Goal: Information Seeking & Learning: Learn about a topic

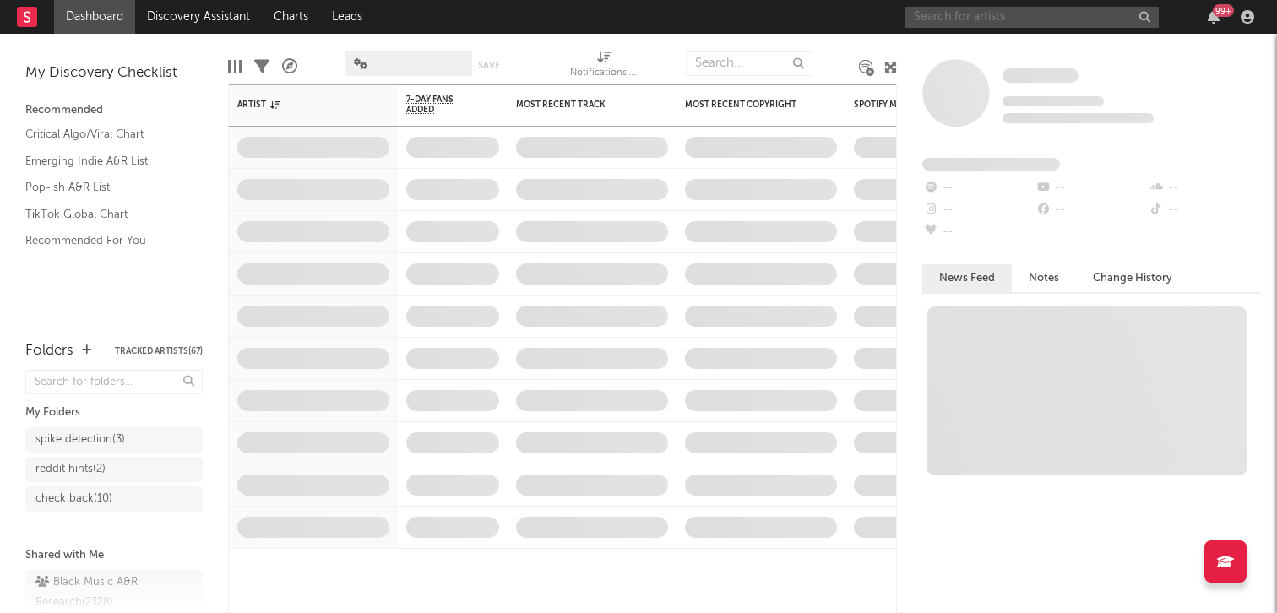
click at [1031, 14] on input "text" at bounding box center [1031, 17] width 253 height 21
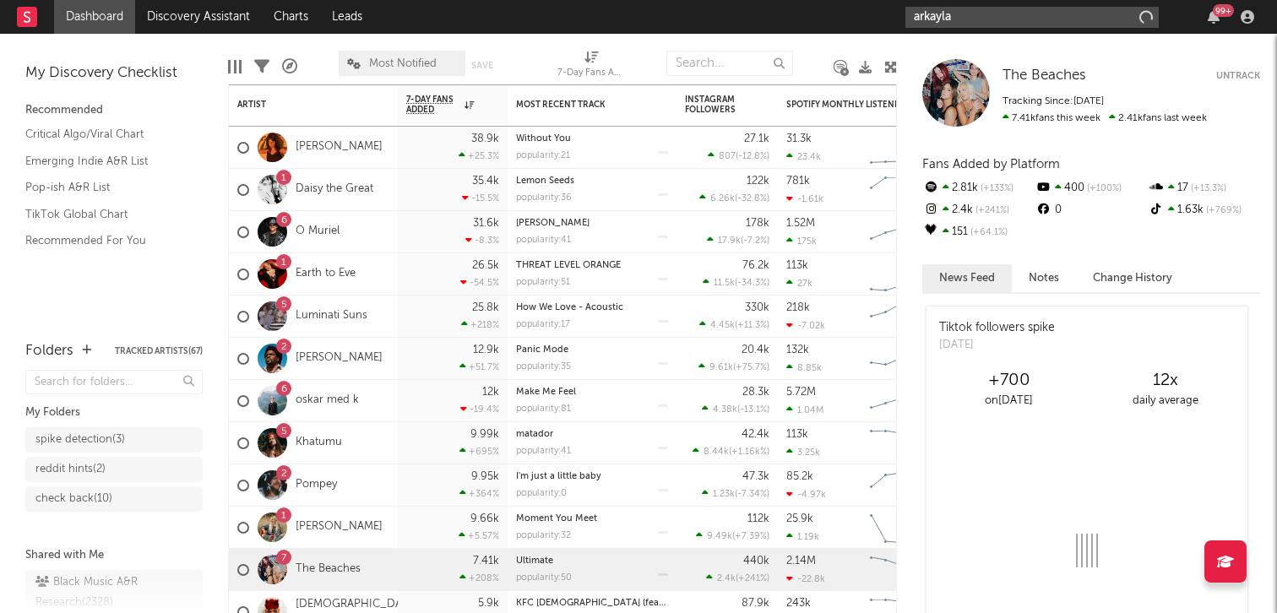
type input "arkayla"
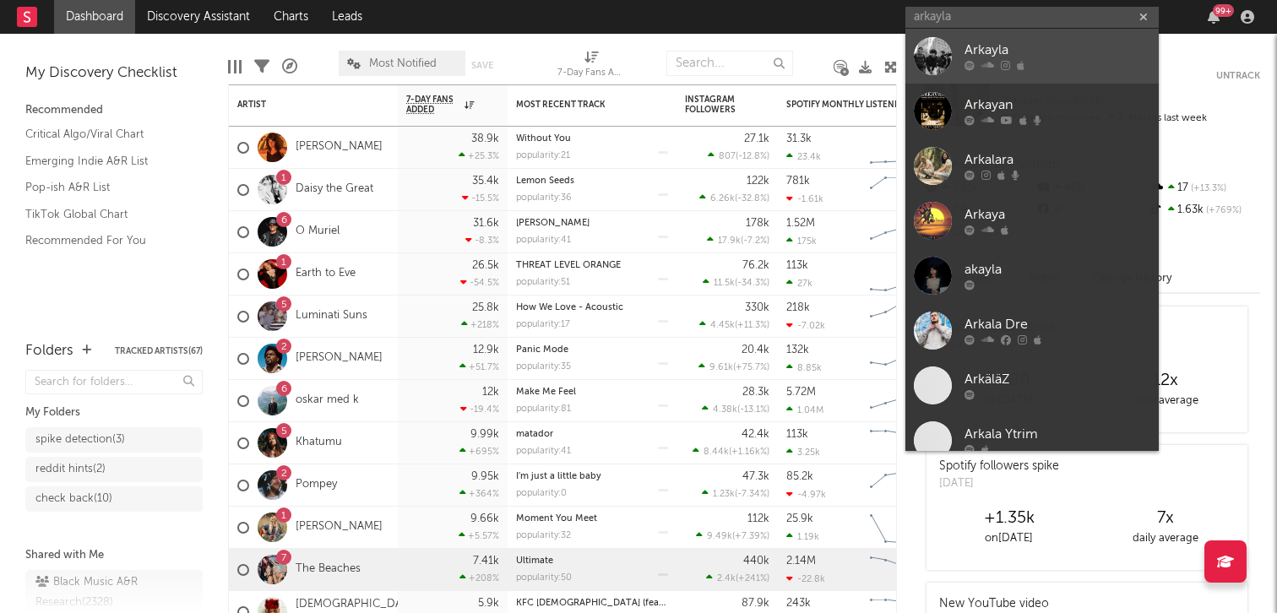
click at [978, 56] on div "Arkayla" at bounding box center [1058, 51] width 186 height 20
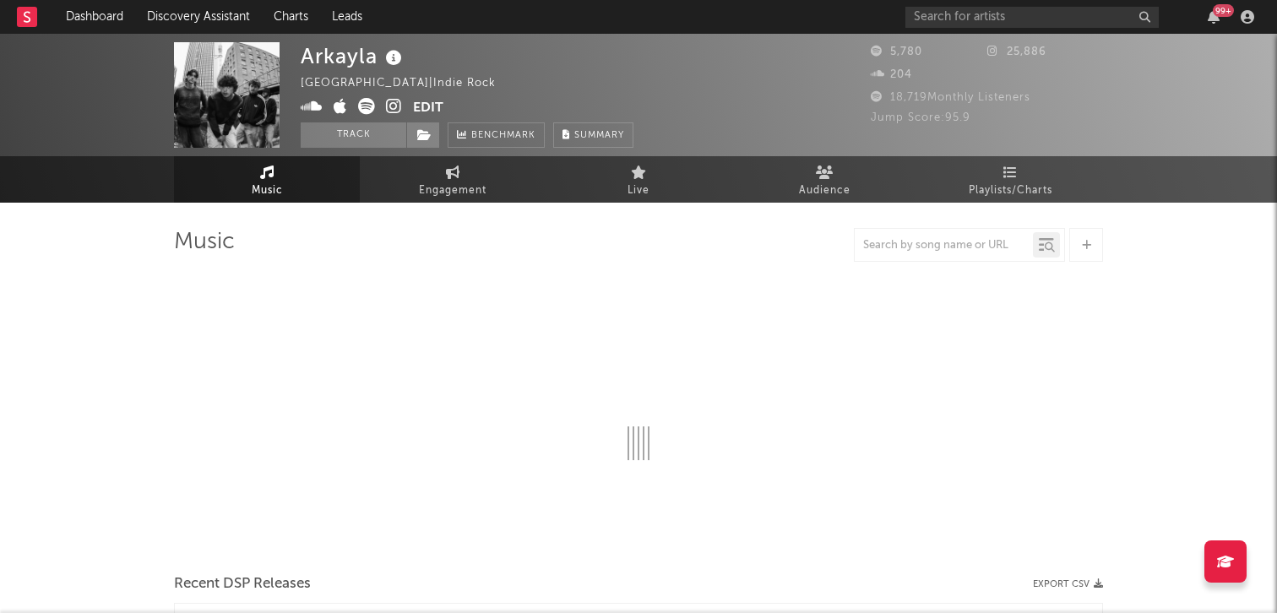
select select "6m"
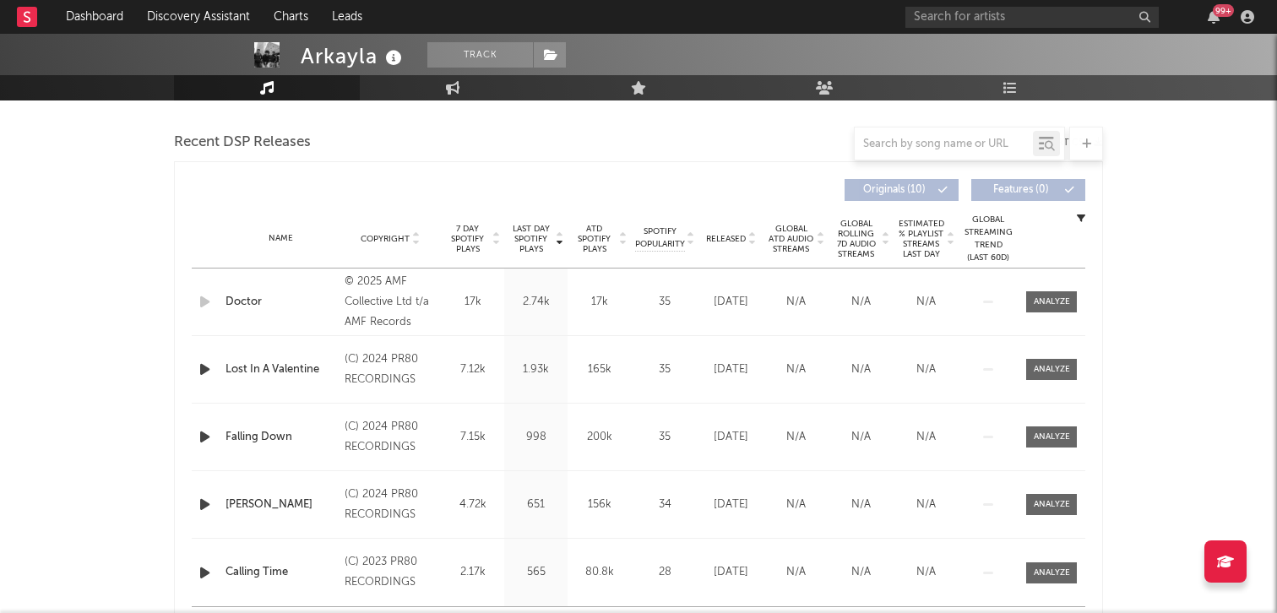
scroll to position [575, 0]
